Goal: Information Seeking & Learning: Learn about a topic

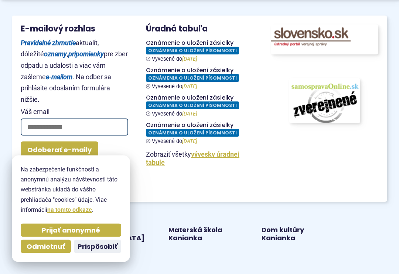
scroll to position [883, 0]
click at [225, 42] on figure at bounding box center [200, 50] width 108 height 23
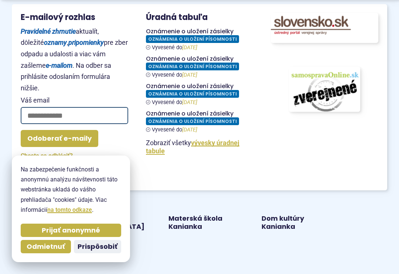
click at [211, 64] on figure at bounding box center [200, 66] width 108 height 23
click at [218, 96] on figure at bounding box center [200, 93] width 108 height 23
click at [218, 118] on figure at bounding box center [200, 121] width 108 height 23
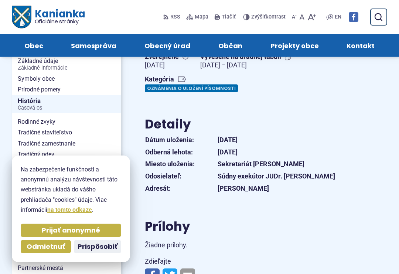
scroll to position [96, 0]
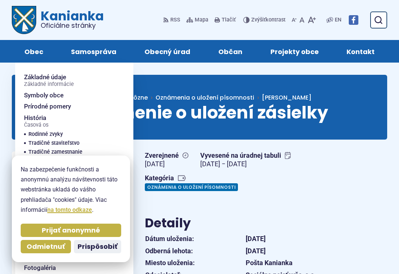
click at [357, 183] on div "Zverejnené [DATE] Vyvesené na úradnej tabuli [DATE] − [DATE] Kategória Oznámeni…" at bounding box center [266, 170] width 254 height 45
